Goal: Information Seeking & Learning: Learn about a topic

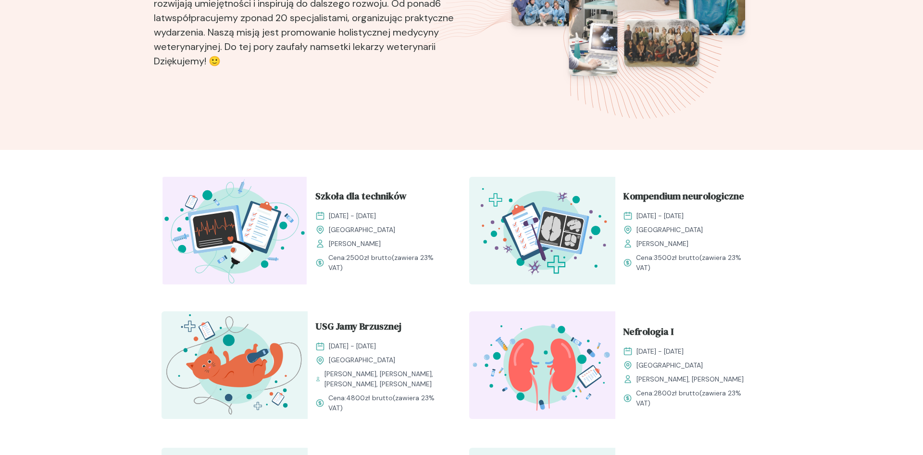
scroll to position [196, 0]
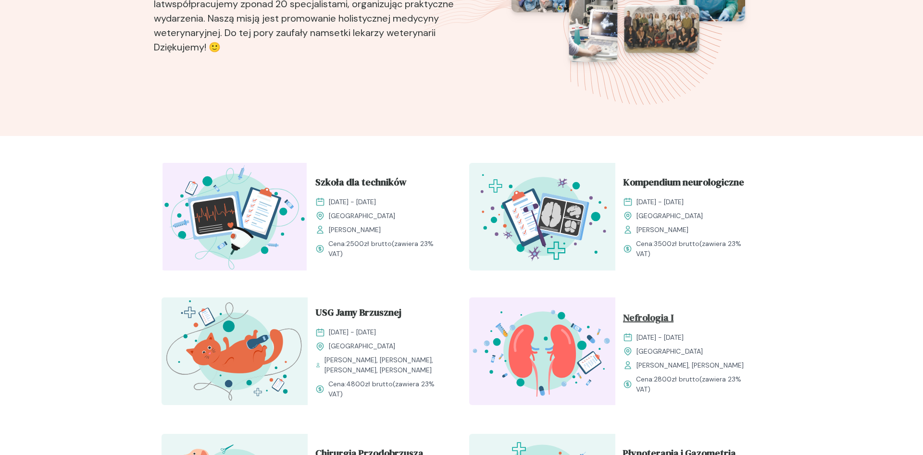
click at [666, 326] on span "Nefrologia I" at bounding box center [648, 320] width 50 height 18
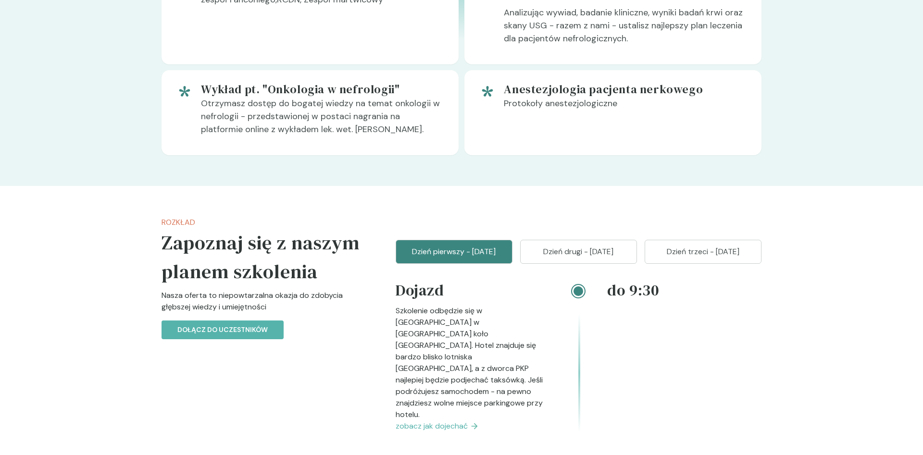
scroll to position [932, 0]
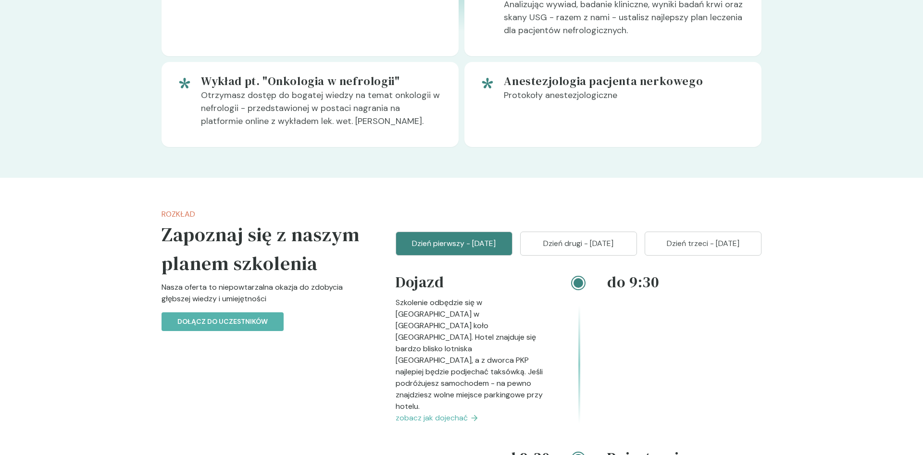
click at [615, 250] on p "Dzień drugi - [DATE]" at bounding box center [578, 244] width 93 height 12
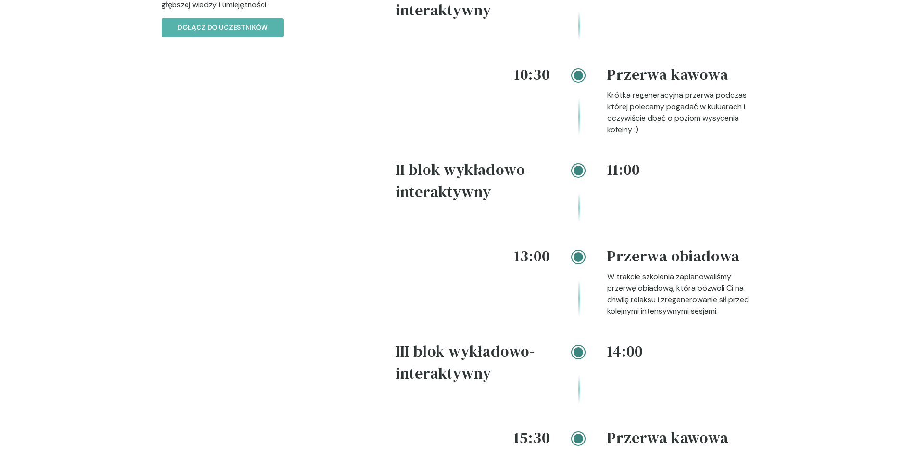
scroll to position [981, 0]
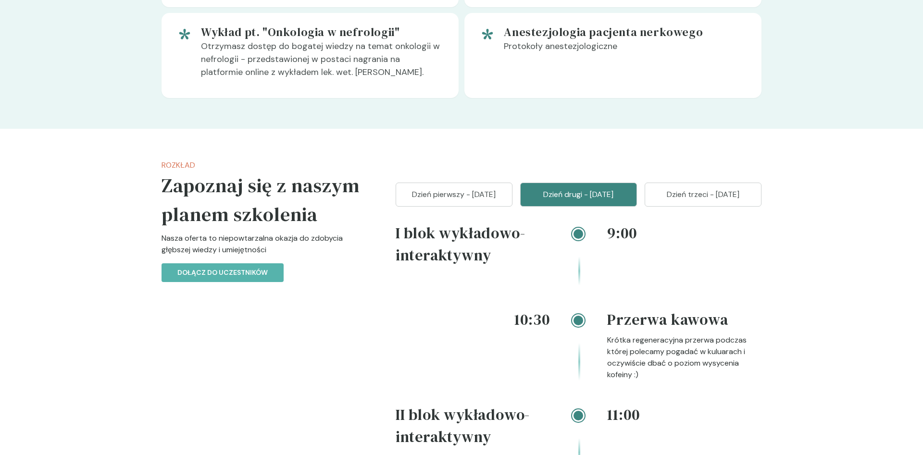
click at [729, 201] on p "Dzień trzeci - [DATE]" at bounding box center [703, 195] width 93 height 12
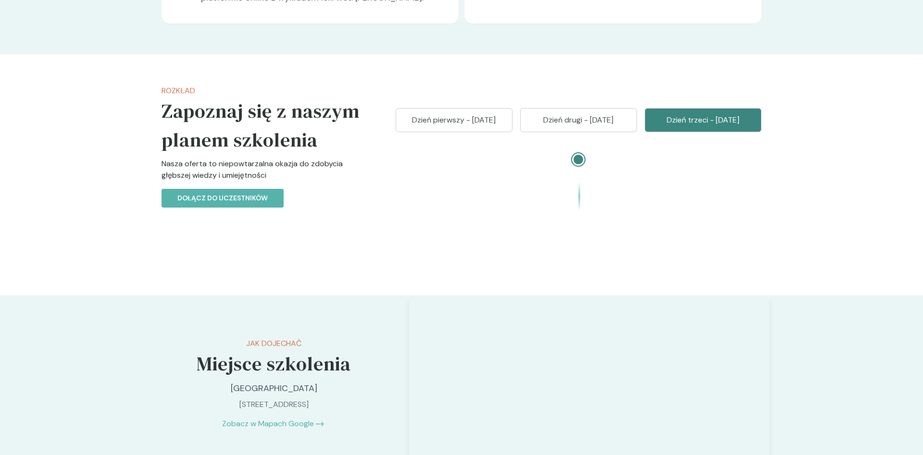
scroll to position [1128, 0]
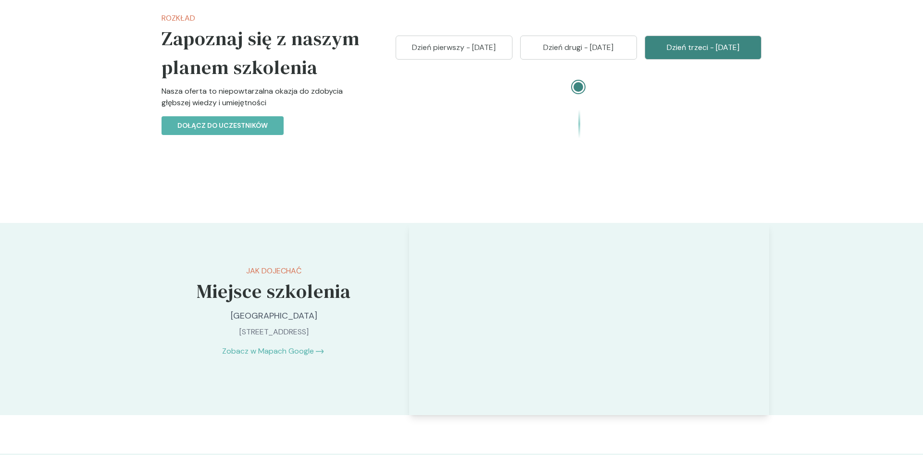
click at [581, 101] on div "Dzień pierwszy - [DATE] Dzień drugi - [DATE] Dzień trzeci - [DATE]" at bounding box center [579, 99] width 366 height 126
click at [583, 53] on p "Dzień drugi - [DATE]" at bounding box center [578, 48] width 93 height 12
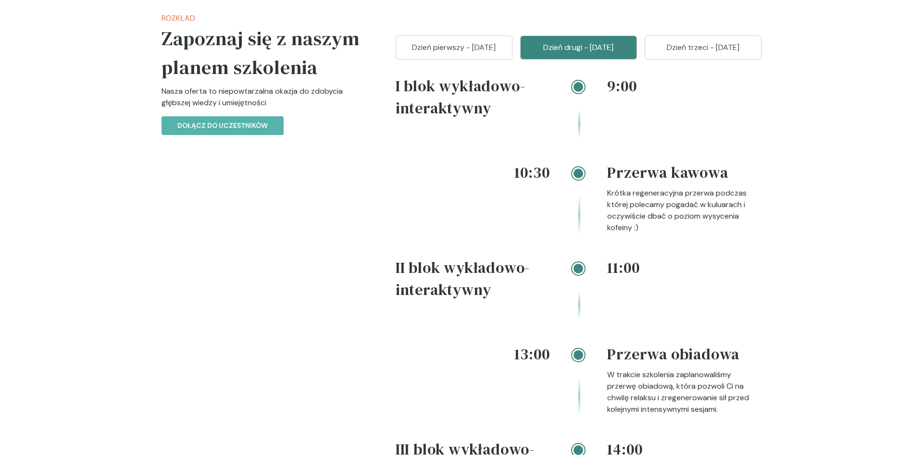
click at [470, 53] on p "Dzień pierwszy - [DATE]" at bounding box center [454, 48] width 93 height 12
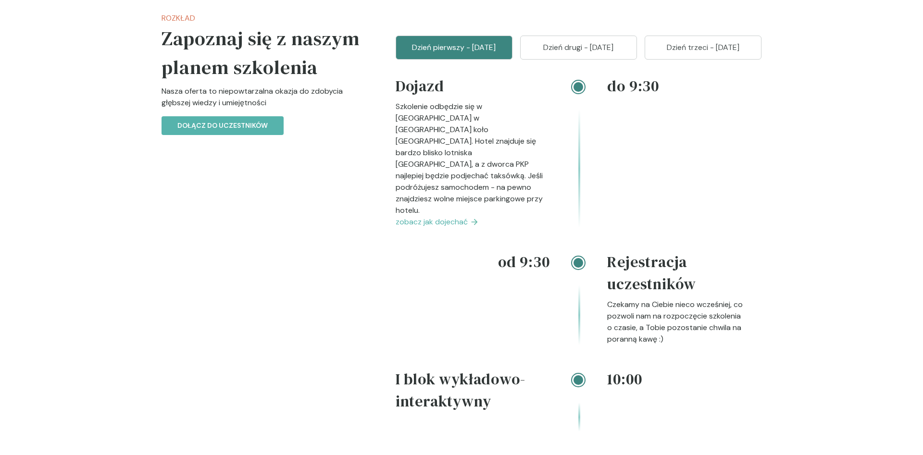
click at [412, 60] on button "Dzień pierwszy - [DATE]" at bounding box center [454, 48] width 117 height 24
click at [578, 53] on p "Dzień drugi - [DATE]" at bounding box center [578, 48] width 93 height 12
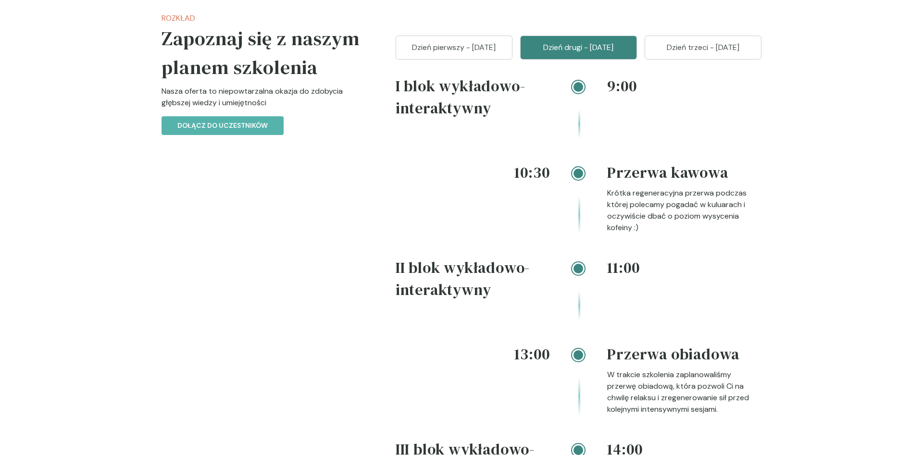
click at [677, 53] on p "Dzień trzeci - [DATE]" at bounding box center [703, 48] width 93 height 12
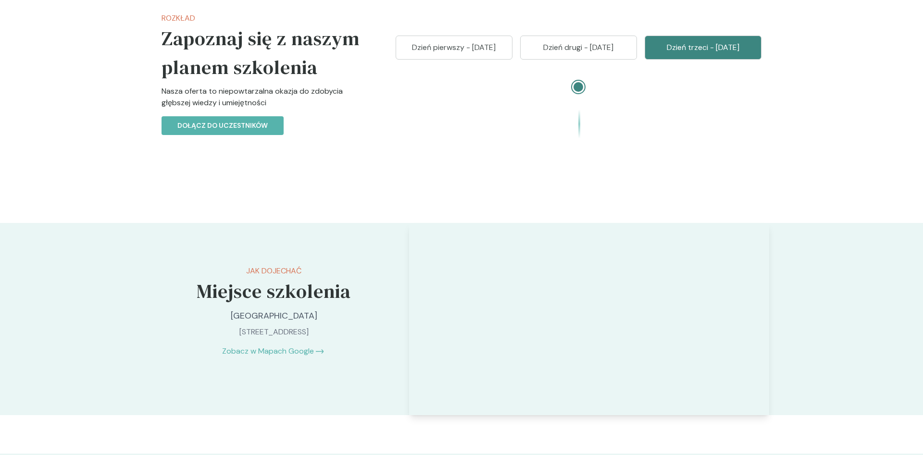
scroll to position [1030, 0]
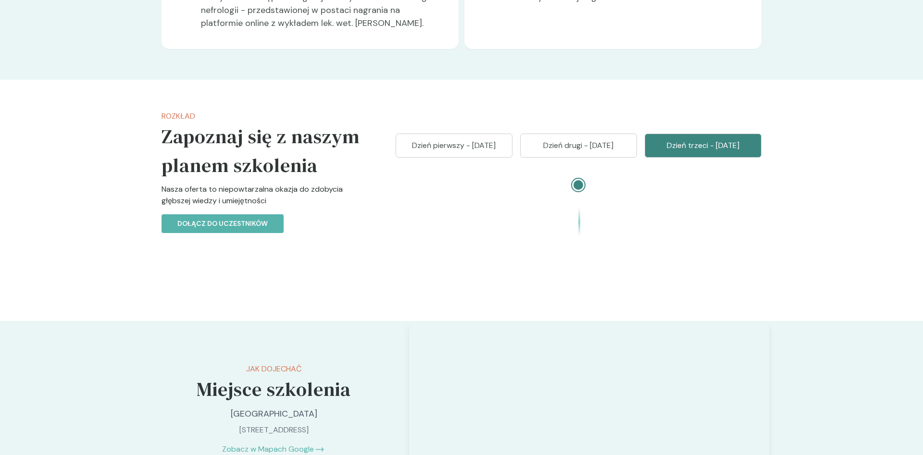
click at [468, 151] on p "Dzień pierwszy - [DATE]" at bounding box center [454, 146] width 93 height 12
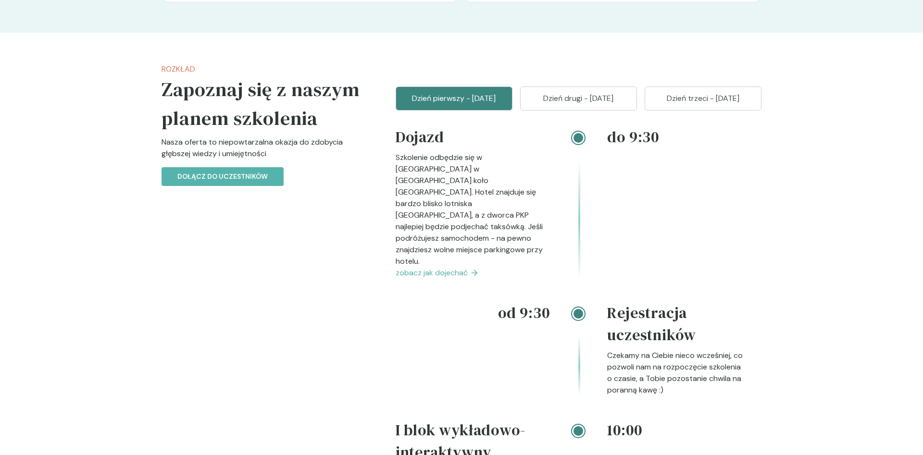
scroll to position [1079, 0]
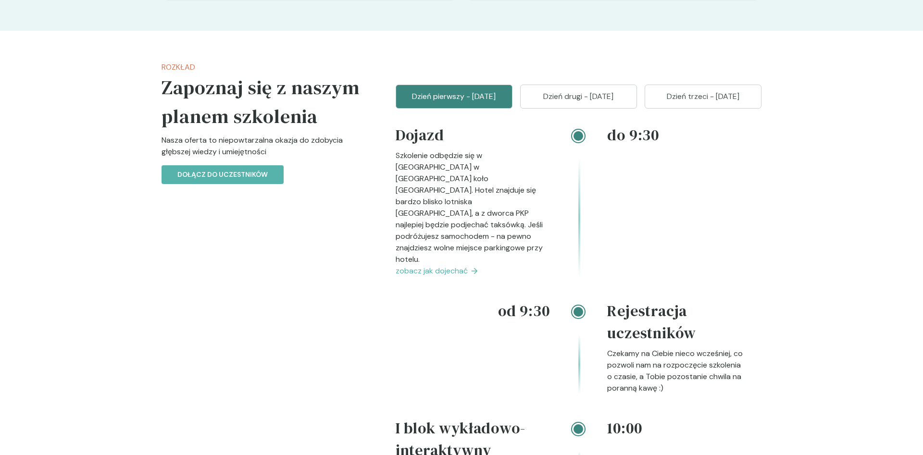
click at [462, 277] on span "zobacz jak dojechać" at bounding box center [432, 271] width 72 height 12
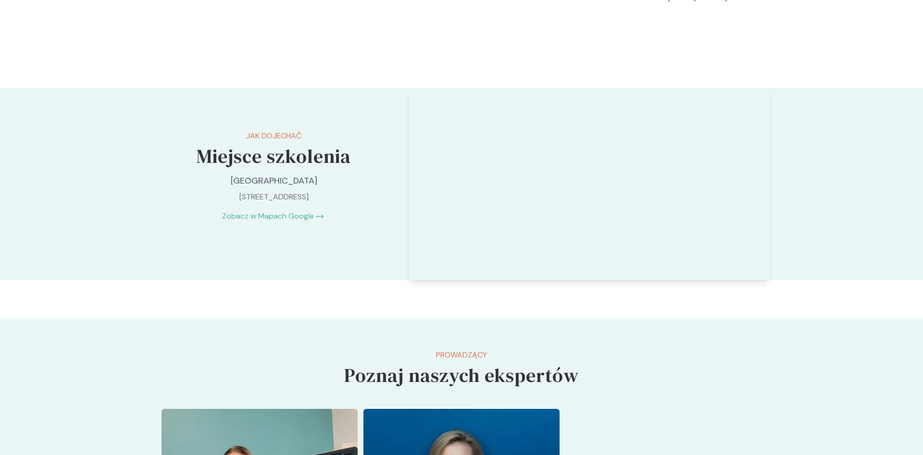
scroll to position [2233, 0]
click at [832, 167] on section "Jak dojechać Miejsce szkolenia [GEOGRAPHIC_DATA] [GEOGRAPHIC_DATA], Handlowców …" at bounding box center [461, 184] width 923 height 192
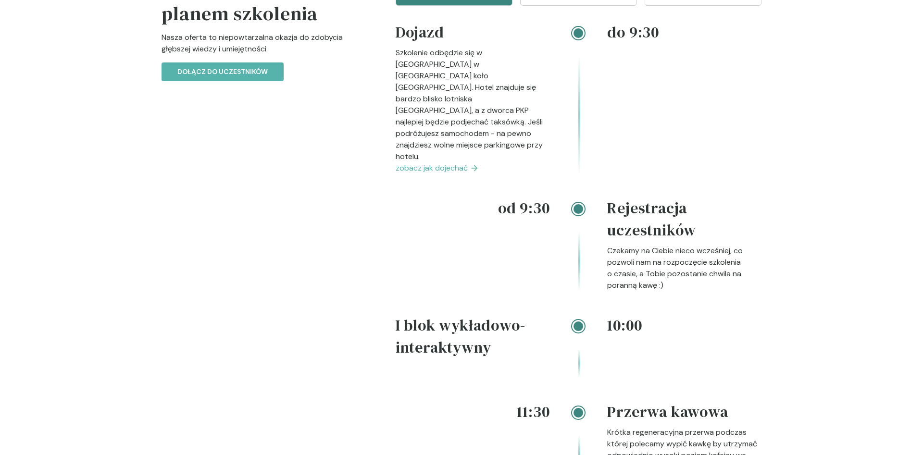
scroll to position [1105, 0]
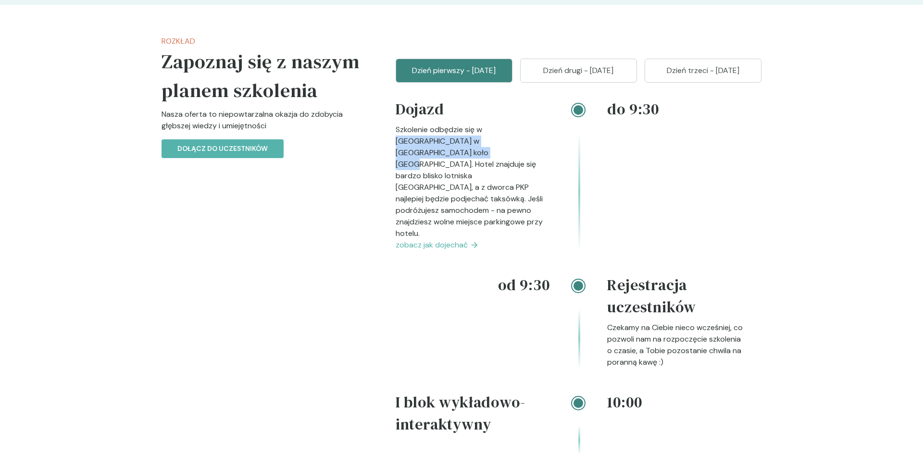
drag, startPoint x: 488, startPoint y: 170, endPoint x: 527, endPoint y: 186, distance: 42.1
click at [527, 186] on p "Szkolenie odbędzie się w [GEOGRAPHIC_DATA] w [GEOGRAPHIC_DATA] koło [GEOGRAPHIC…" at bounding box center [473, 181] width 154 height 115
copy p "Hotelu [GEOGRAPHIC_DATA] w [GEOGRAPHIC_DATA]"
click at [574, 76] on p "Dzień drugi - [DATE]" at bounding box center [578, 71] width 93 height 12
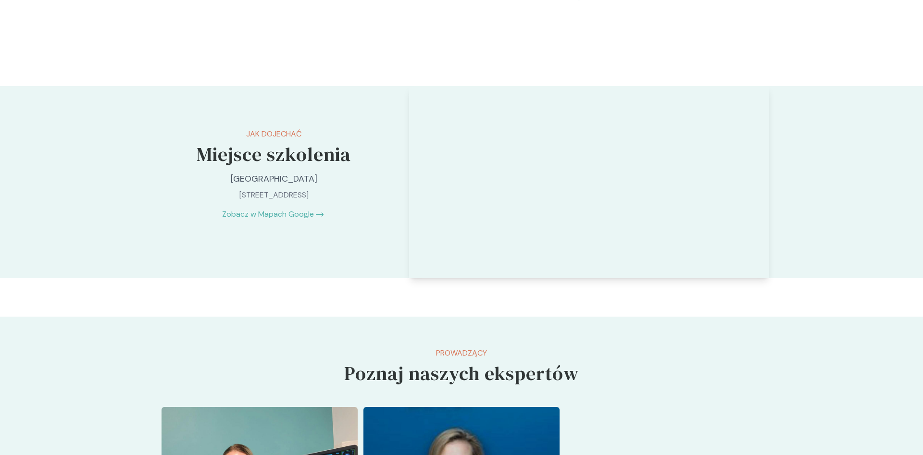
scroll to position [1939, 0]
